Goal: Transaction & Acquisition: Purchase product/service

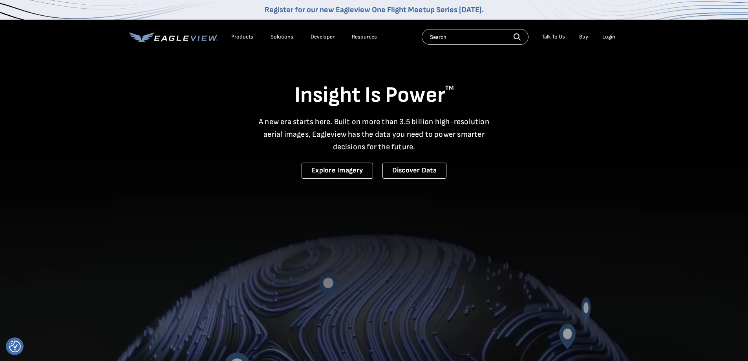
click at [605, 37] on div "Login" at bounding box center [608, 36] width 13 height 7
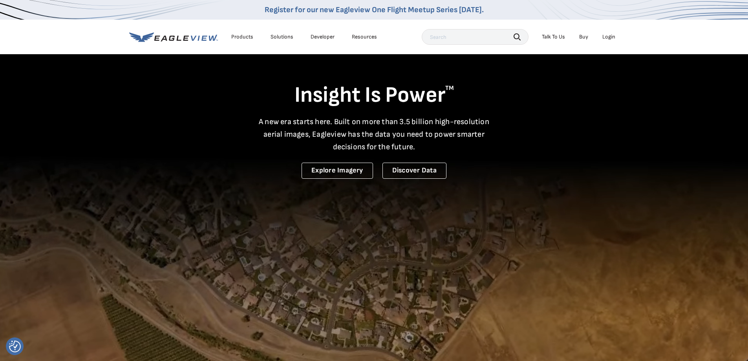
click at [605, 38] on div "Login" at bounding box center [608, 36] width 13 height 7
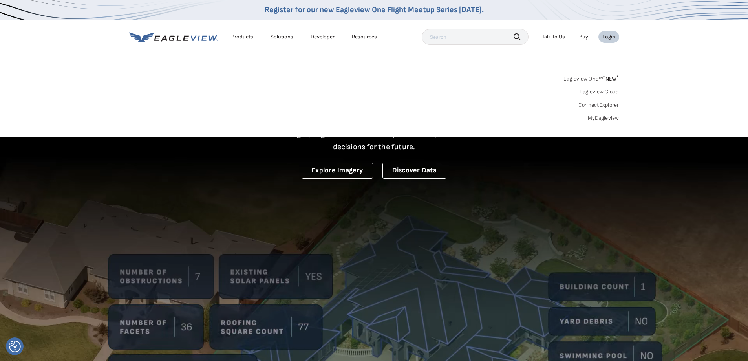
click at [605, 120] on link "MyEagleview" at bounding box center [602, 118] width 31 height 7
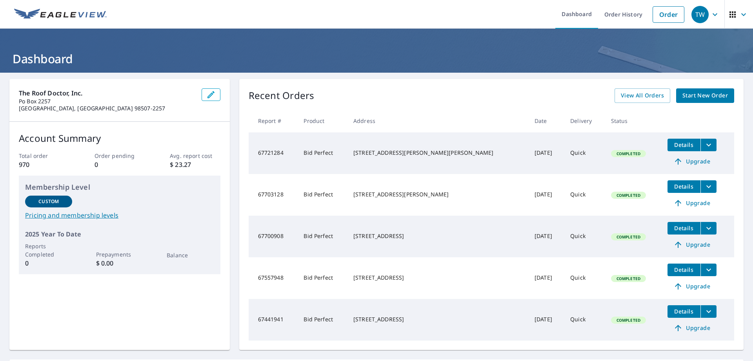
click at [711, 18] on icon "button" at bounding box center [715, 14] width 9 height 9
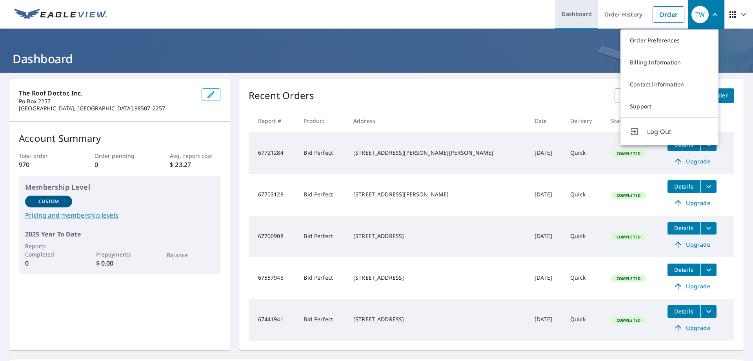
click at [558, 17] on link "Dashboard" at bounding box center [577, 14] width 43 height 29
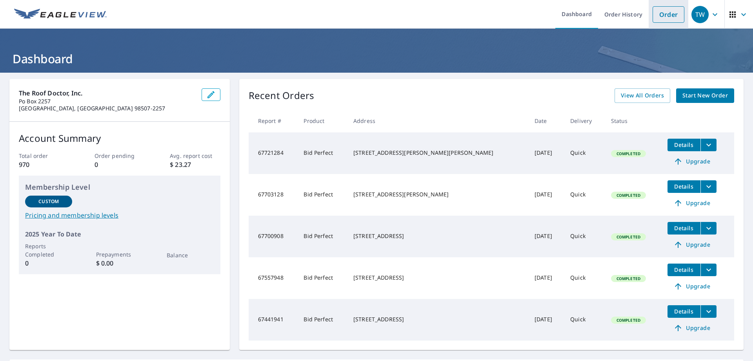
click at [669, 15] on link "Order" at bounding box center [669, 14] width 32 height 16
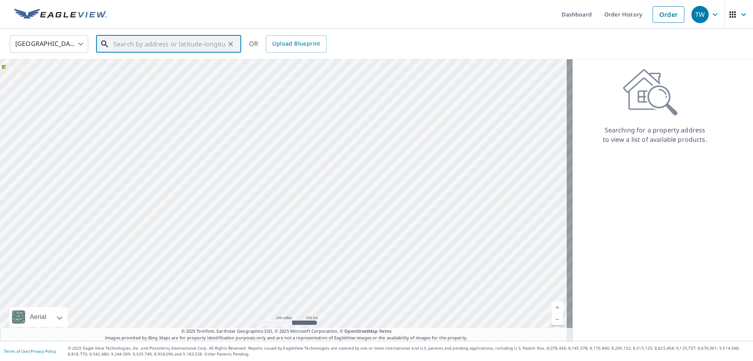
click at [201, 41] on input "text" at bounding box center [169, 44] width 112 height 22
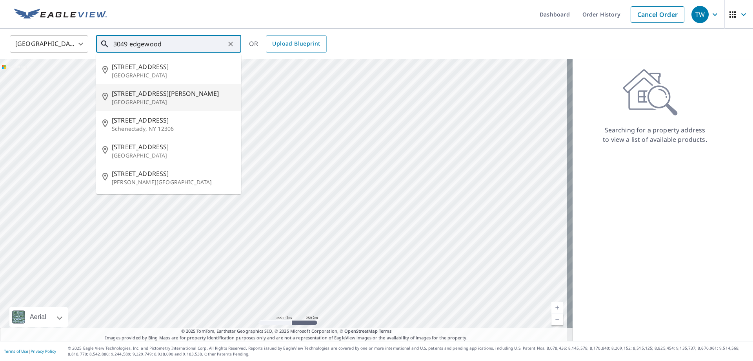
click at [188, 91] on span "[STREET_ADDRESS][PERSON_NAME]" at bounding box center [173, 93] width 123 height 9
type input "[STREET_ADDRESS]"
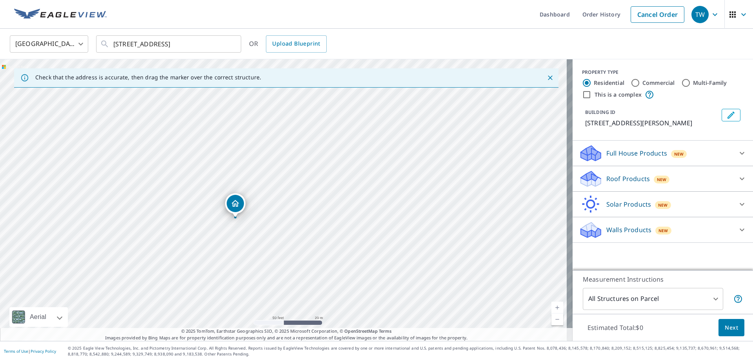
drag, startPoint x: 189, startPoint y: 215, endPoint x: 290, endPoint y: 208, distance: 101.5
click at [290, 208] on div "[STREET_ADDRESS]" at bounding box center [286, 199] width 573 height 281
click at [738, 178] on icon at bounding box center [742, 178] width 9 height 9
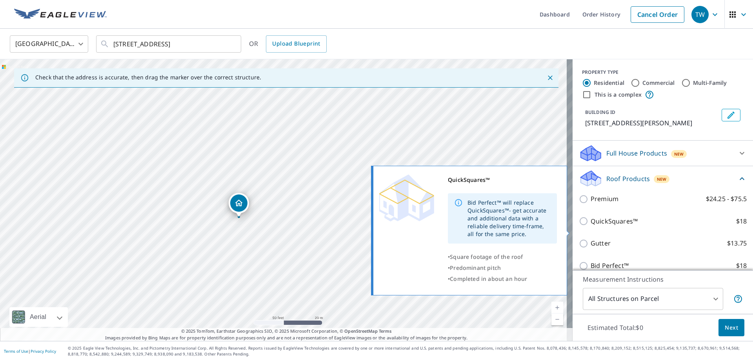
click at [582, 226] on input "QuickSquares™ $18" at bounding box center [585, 220] width 12 height 9
checkbox input "true"
type input "1"
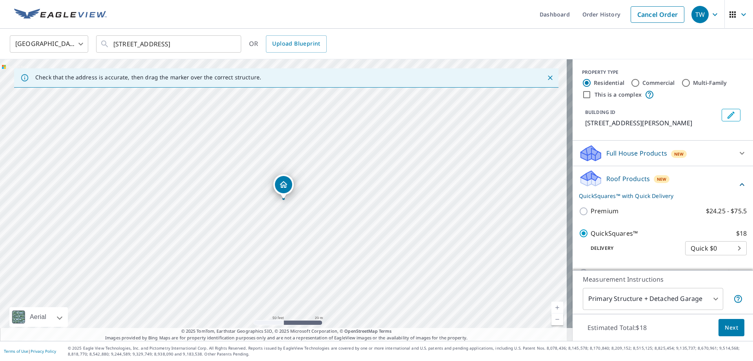
click at [719, 325] on button "Next" at bounding box center [732, 328] width 26 height 18
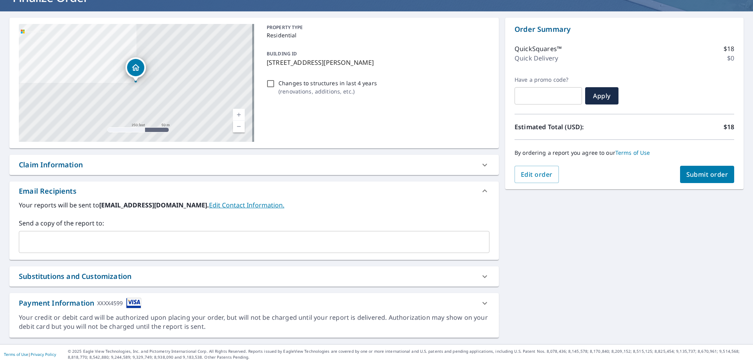
scroll to position [64, 0]
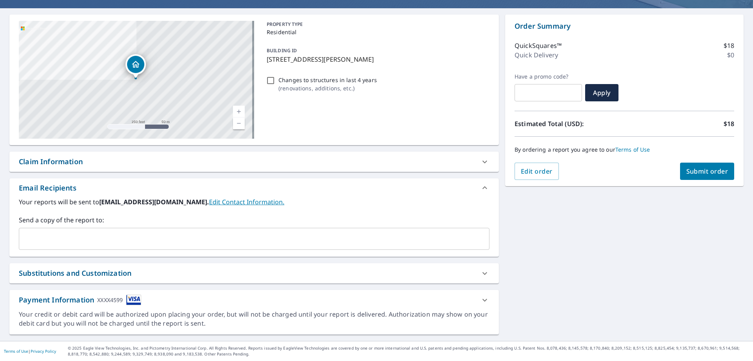
click at [714, 174] on span "Submit order" at bounding box center [708, 171] width 42 height 9
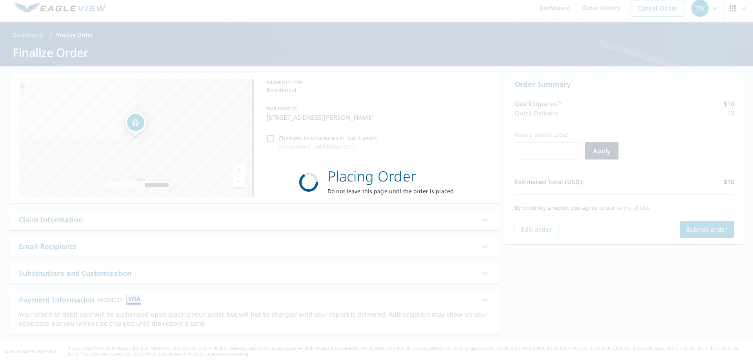
checkbox input "true"
